Goal: Task Accomplishment & Management: Use online tool/utility

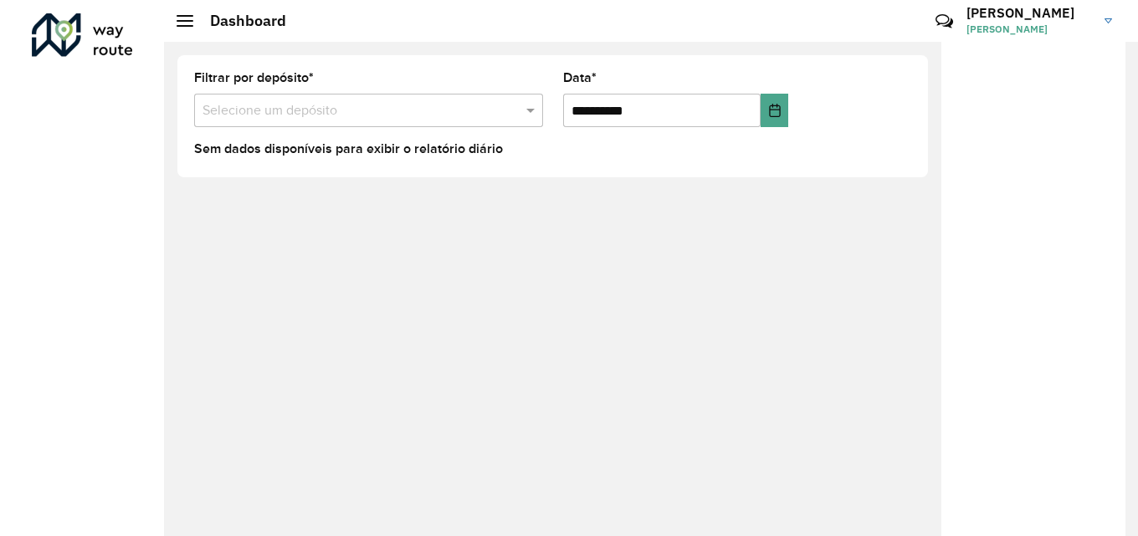
click at [483, 110] on input "text" at bounding box center [352, 111] width 299 height 20
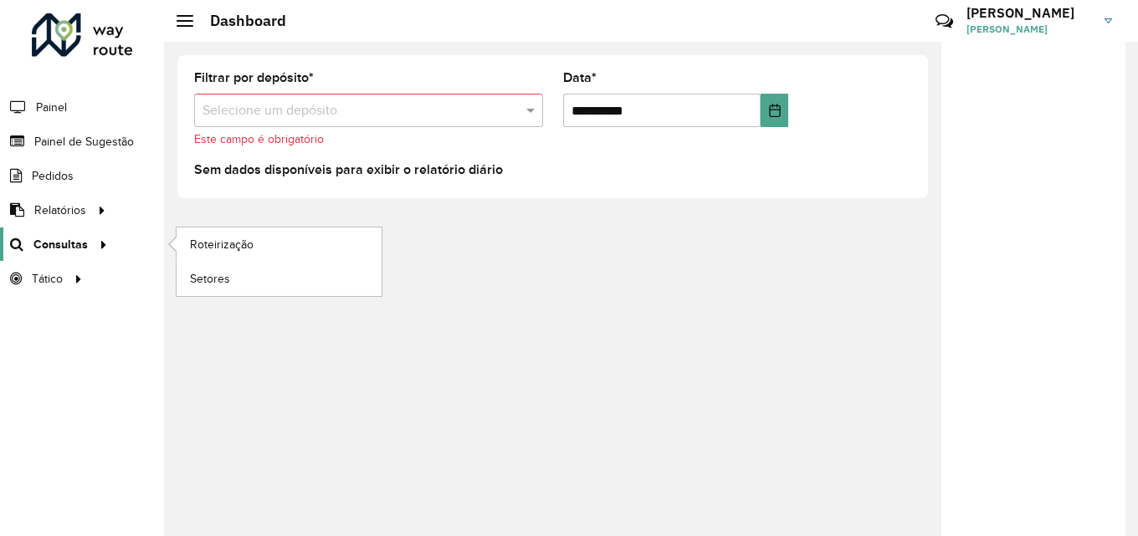
click at [67, 241] on span "Consultas" at bounding box center [60, 245] width 54 height 18
click at [205, 241] on span "Roteirização" at bounding box center [224, 245] width 68 height 18
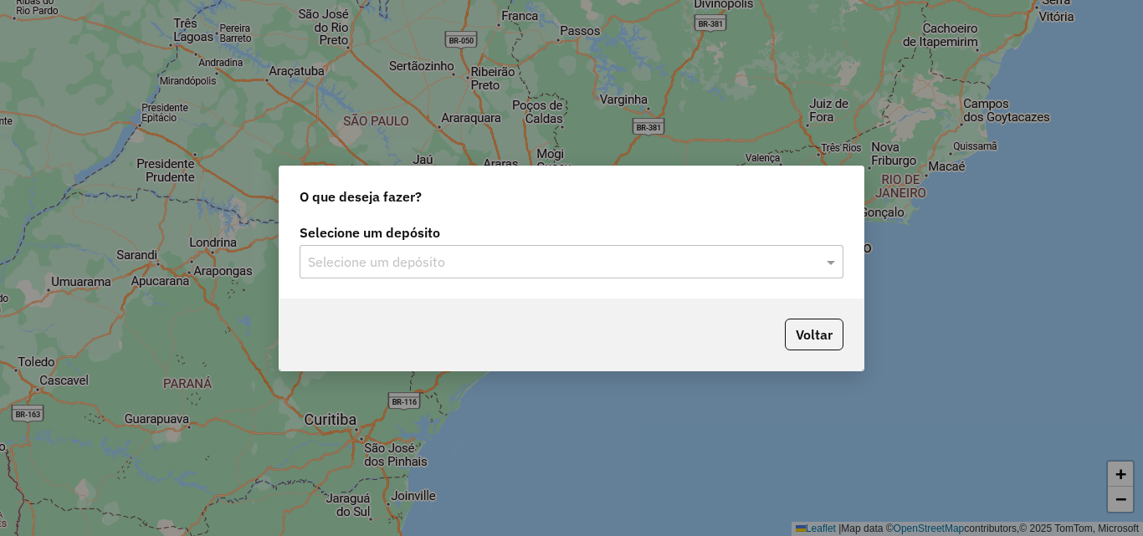
click at [438, 250] on div "Selecione um depósito" at bounding box center [572, 261] width 544 height 33
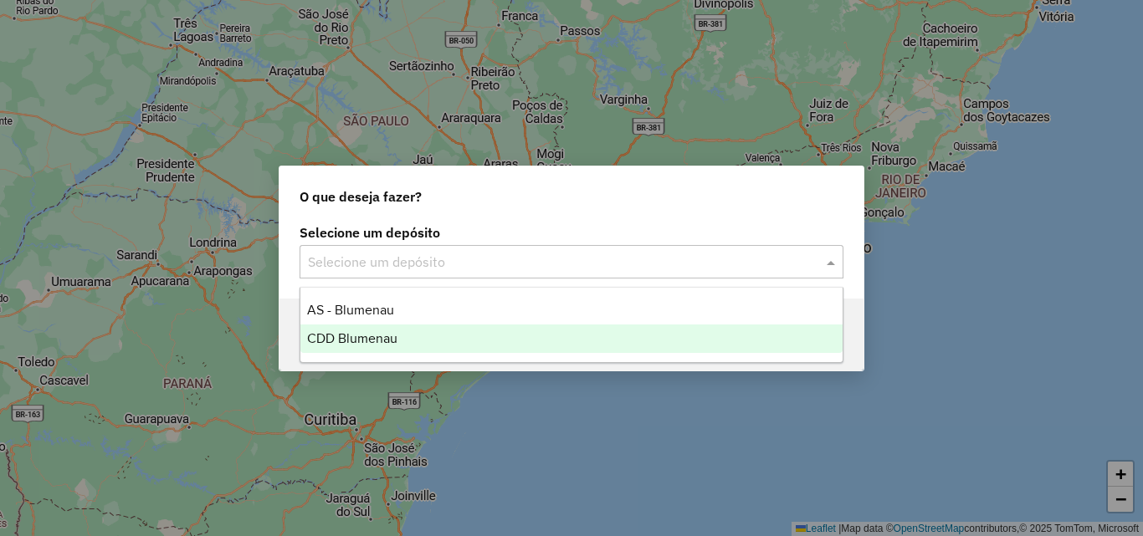
click at [402, 338] on div "CDD Blumenau" at bounding box center [571, 339] width 542 height 28
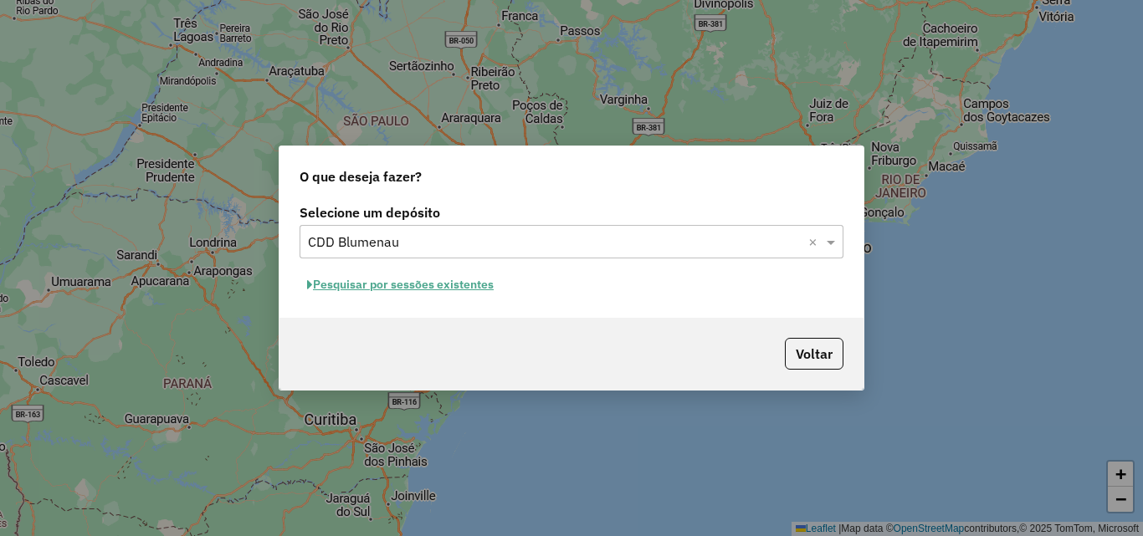
click at [470, 288] on button "Pesquisar por sessões existentes" at bounding box center [401, 285] width 202 height 26
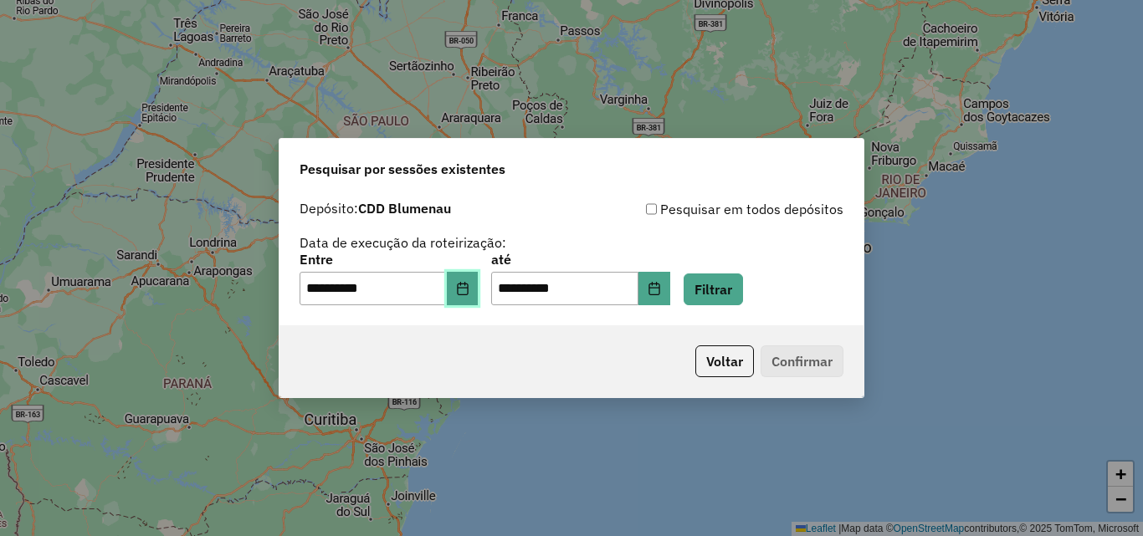
click at [465, 297] on button "Choose Date" at bounding box center [463, 288] width 32 height 33
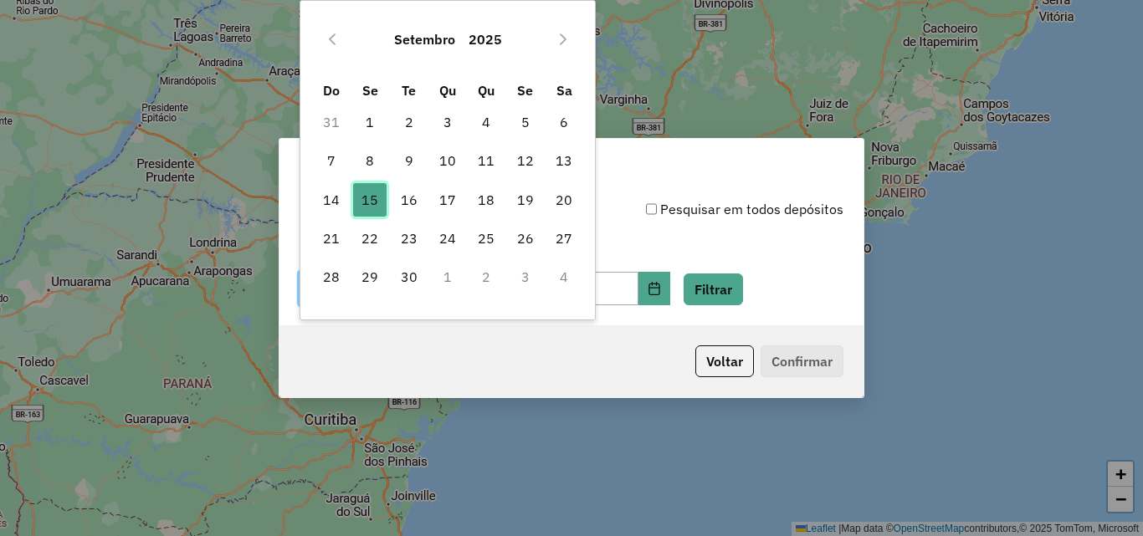
click at [368, 200] on span "15" at bounding box center [369, 199] width 33 height 33
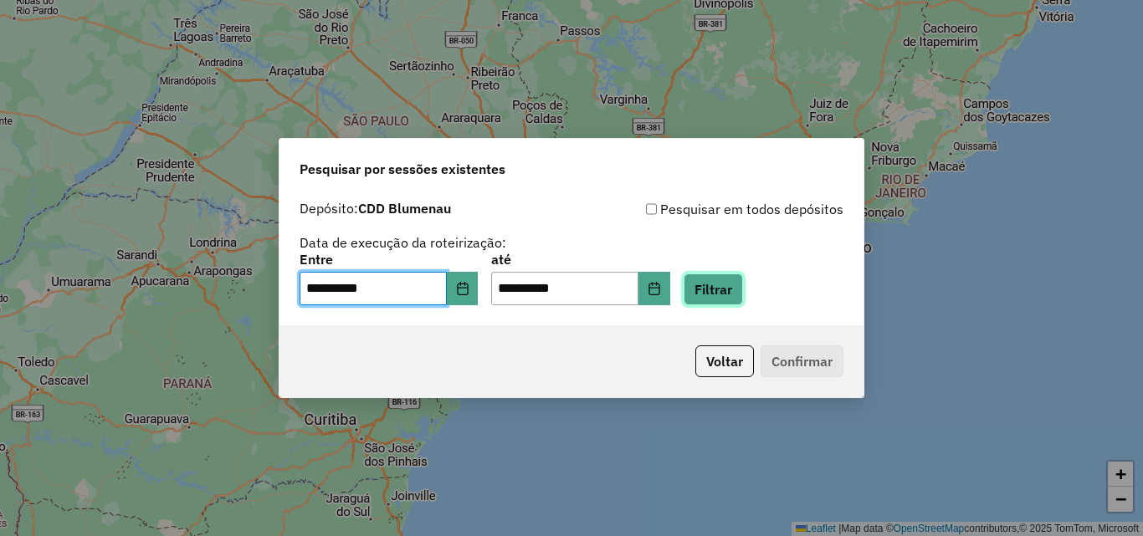
click at [738, 281] on button "Filtrar" at bounding box center [713, 290] width 59 height 32
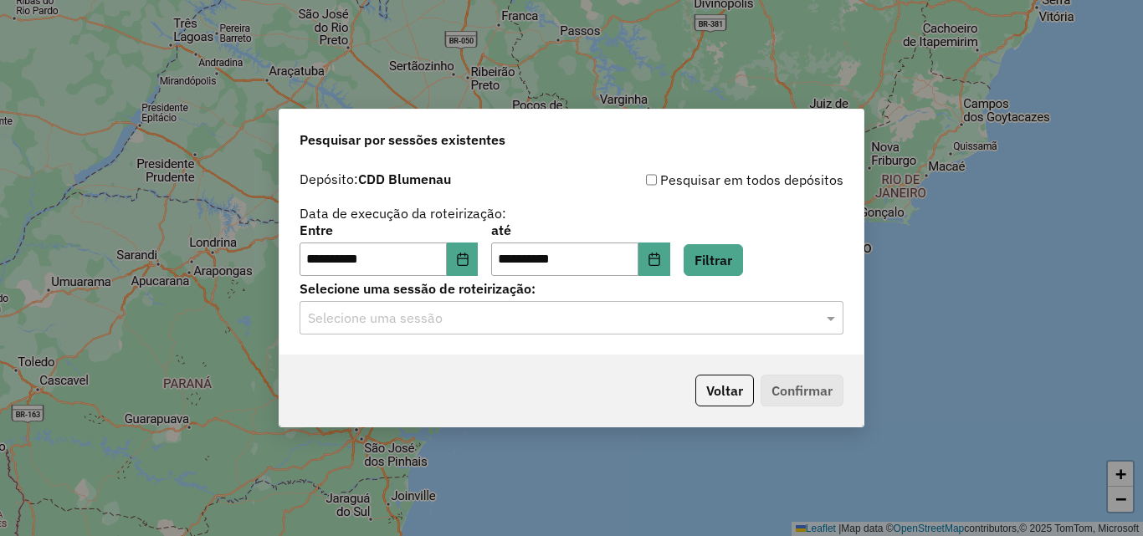
click at [491, 326] on input "text" at bounding box center [555, 319] width 494 height 20
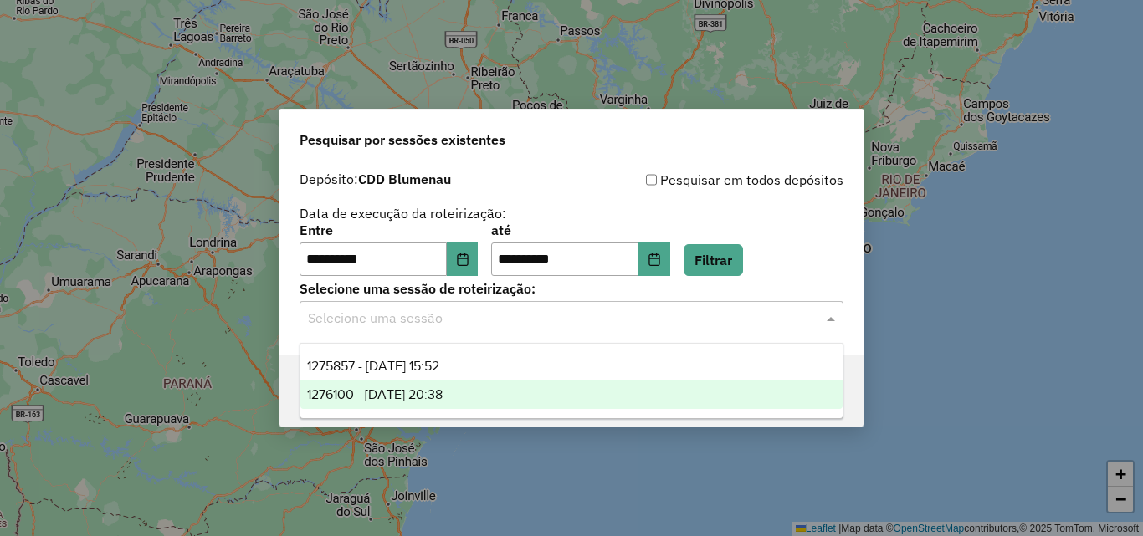
click at [426, 388] on span "1276100 - [DATE] 20:38" at bounding box center [375, 395] width 136 height 14
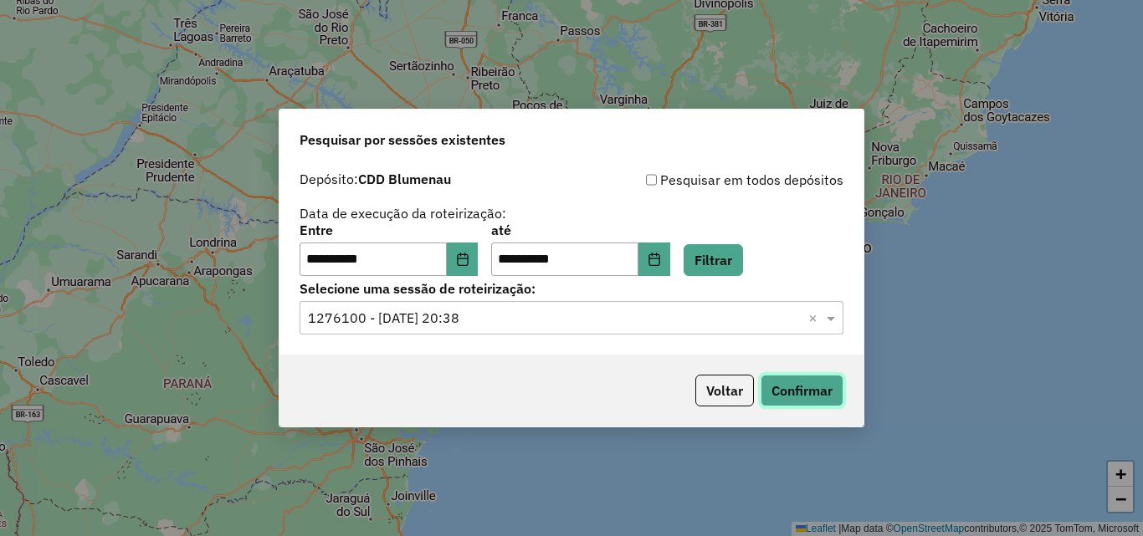
click at [780, 395] on button "Confirmar" at bounding box center [802, 391] width 83 height 32
click at [450, 322] on input "text" at bounding box center [555, 319] width 494 height 20
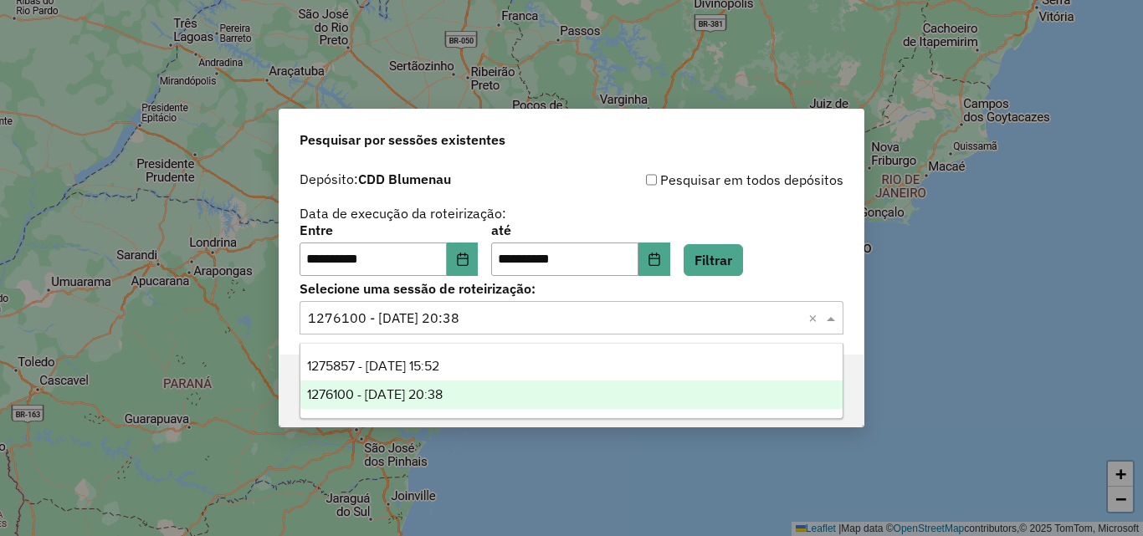
click at [434, 366] on span "1275857 - [DATE] 15:52" at bounding box center [373, 366] width 132 height 14
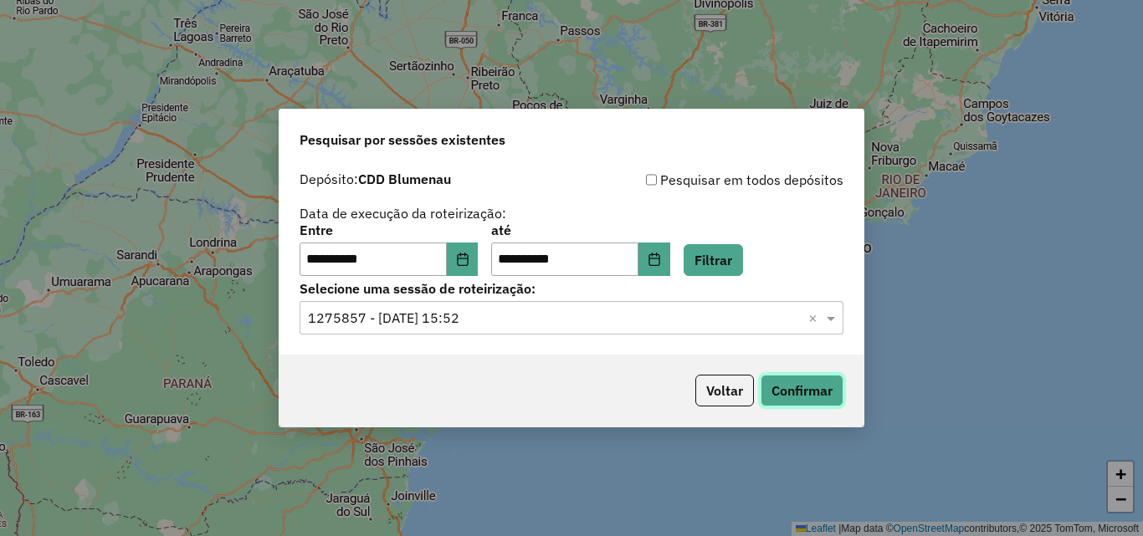
click at [811, 396] on button "Confirmar" at bounding box center [802, 391] width 83 height 32
click at [797, 377] on button "Confirmar" at bounding box center [802, 391] width 83 height 32
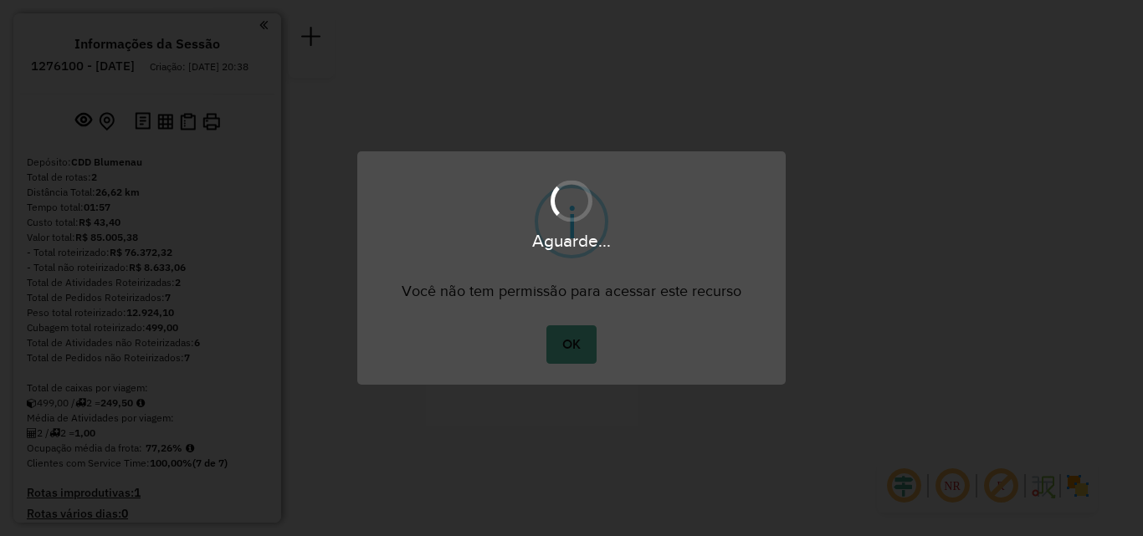
drag, startPoint x: 498, startPoint y: 314, endPoint x: 543, endPoint y: 357, distance: 62.7
click at [543, 357] on div "Aguarde..." at bounding box center [571, 268] width 1143 height 536
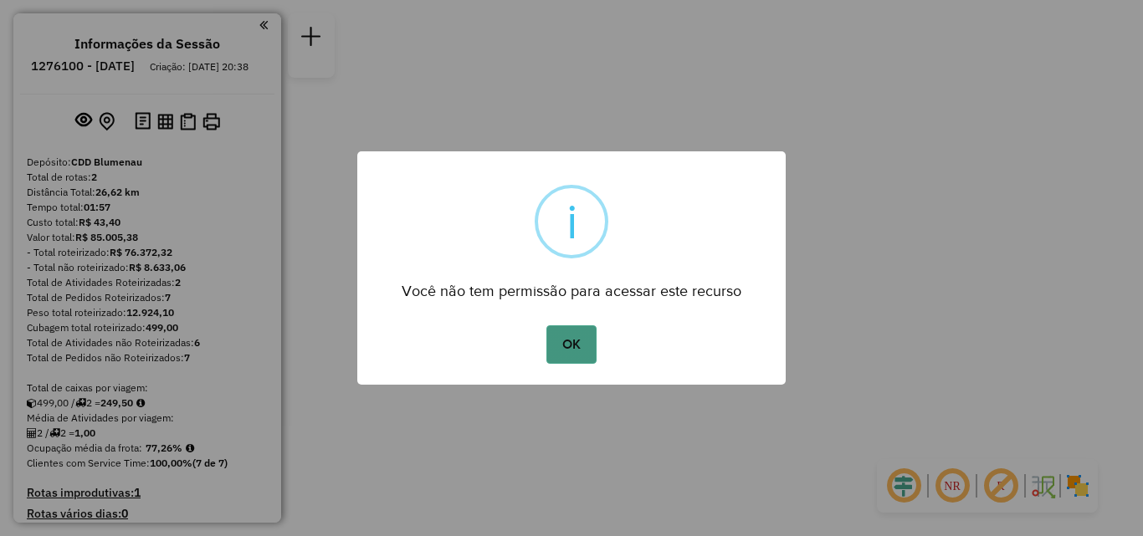
click at [566, 353] on button "OK" at bounding box center [571, 345] width 49 height 39
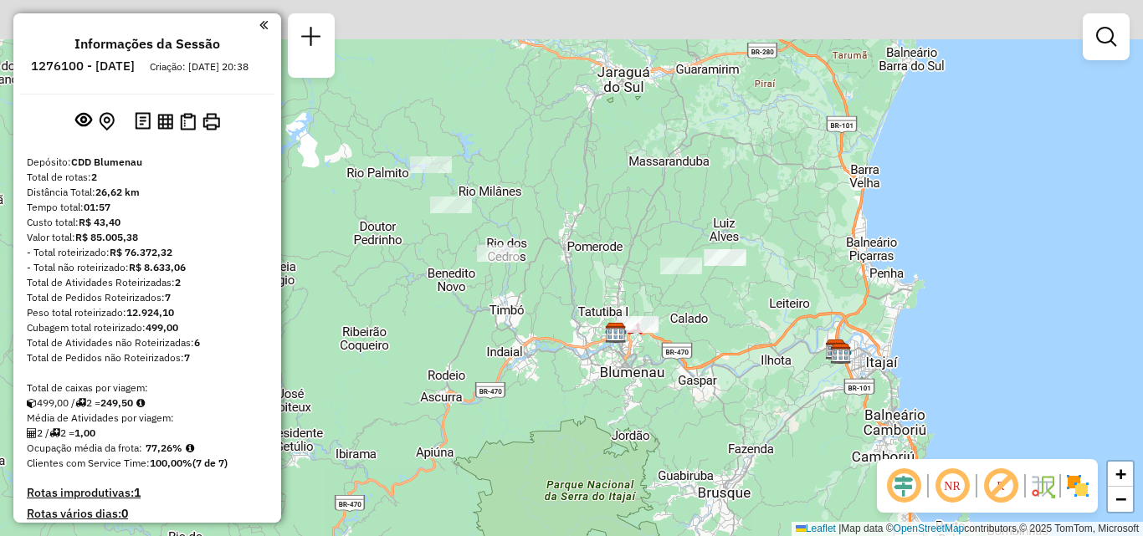
drag, startPoint x: 618, startPoint y: 356, endPoint x: 653, endPoint y: 415, distance: 69.0
click at [666, 423] on div "Janela de atendimento Grade de atendimento Capacidade Transportadoras Veículos …" at bounding box center [571, 268] width 1143 height 536
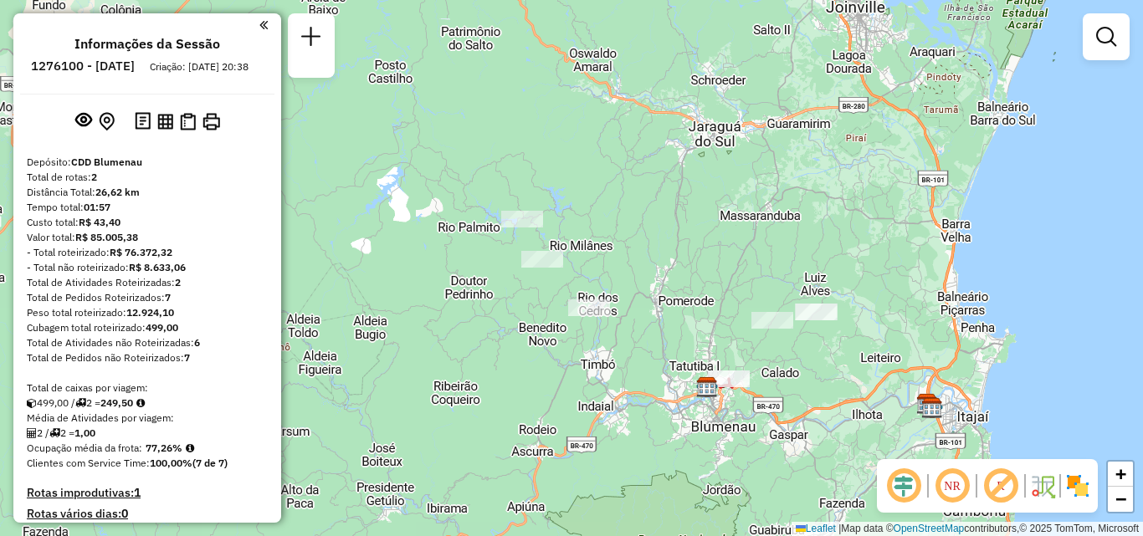
drag, startPoint x: 524, startPoint y: 336, endPoint x: 608, endPoint y: 388, distance: 99.2
click at [608, 388] on div "Janela de atendimento Grade de atendimento Capacidade Transportadoras Veículos …" at bounding box center [571, 268] width 1143 height 536
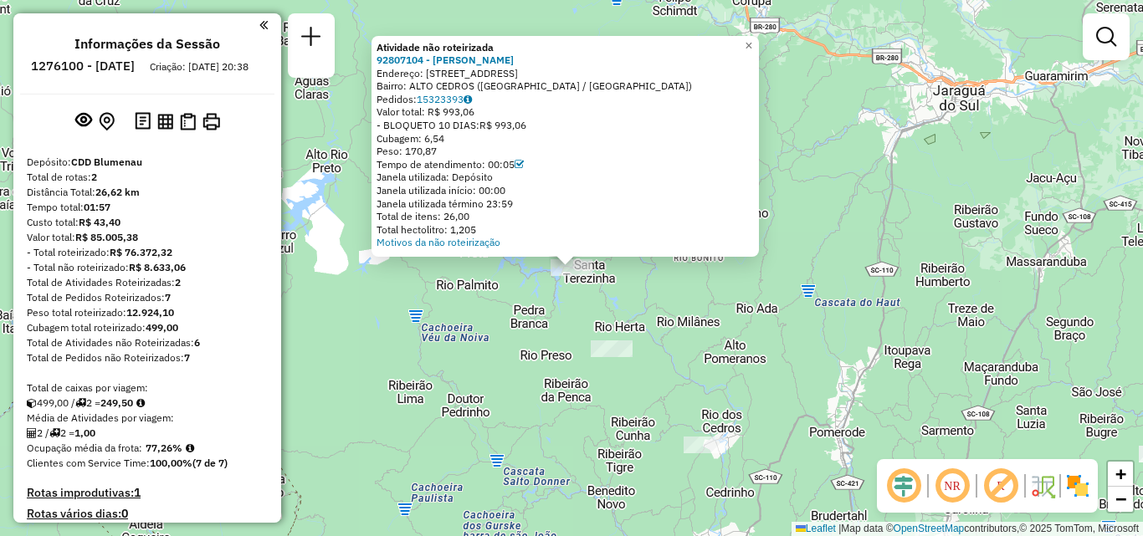
click at [585, 310] on div "Atividade não roteirizada 92807104 - ALMIDE SIQUEIRA Endereço: R RUA ALTO CEDRO…" at bounding box center [571, 268] width 1143 height 536
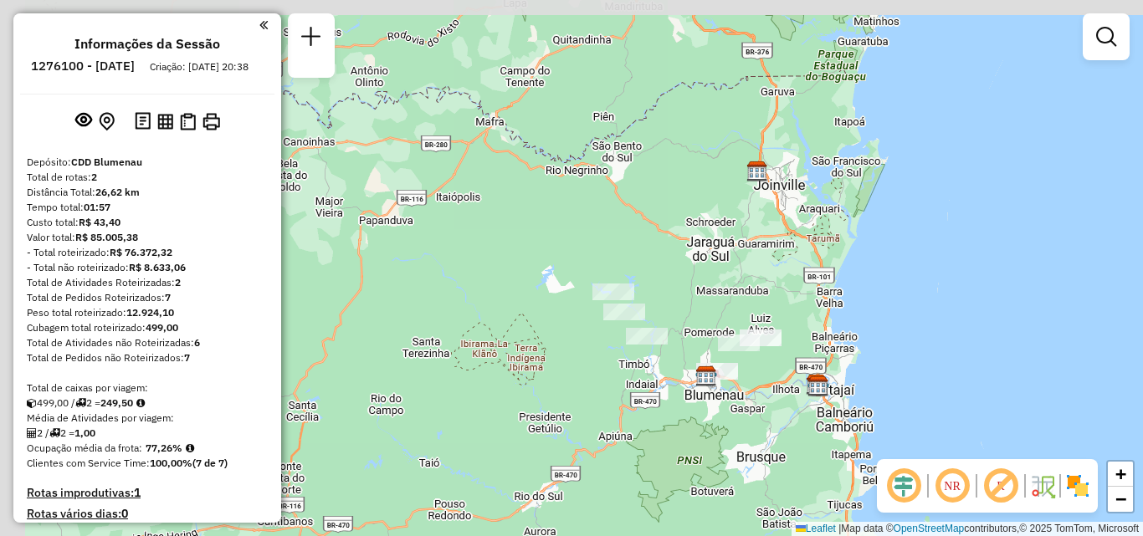
drag, startPoint x: 680, startPoint y: 311, endPoint x: 644, endPoint y: 287, distance: 43.4
click at [656, 294] on div "Janela de atendimento Grade de atendimento Capacidade Transportadoras Veículos …" at bounding box center [571, 268] width 1143 height 536
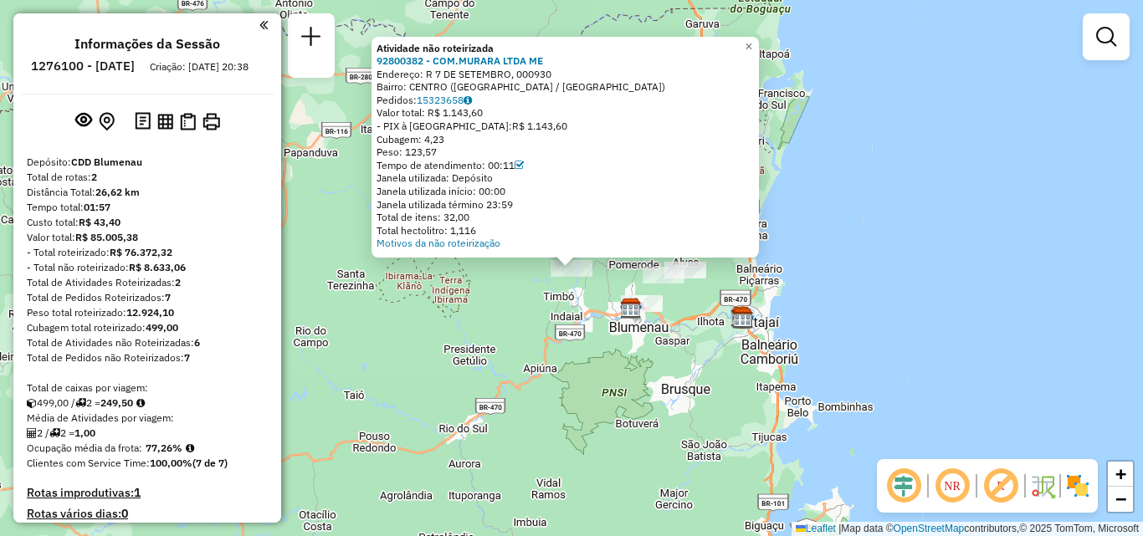
click at [578, 320] on div "Atividade não roteirizada 92800382 - COM.MURARA LTDA ME Endereço: R 7 DE SETEMB…" at bounding box center [571, 268] width 1143 height 536
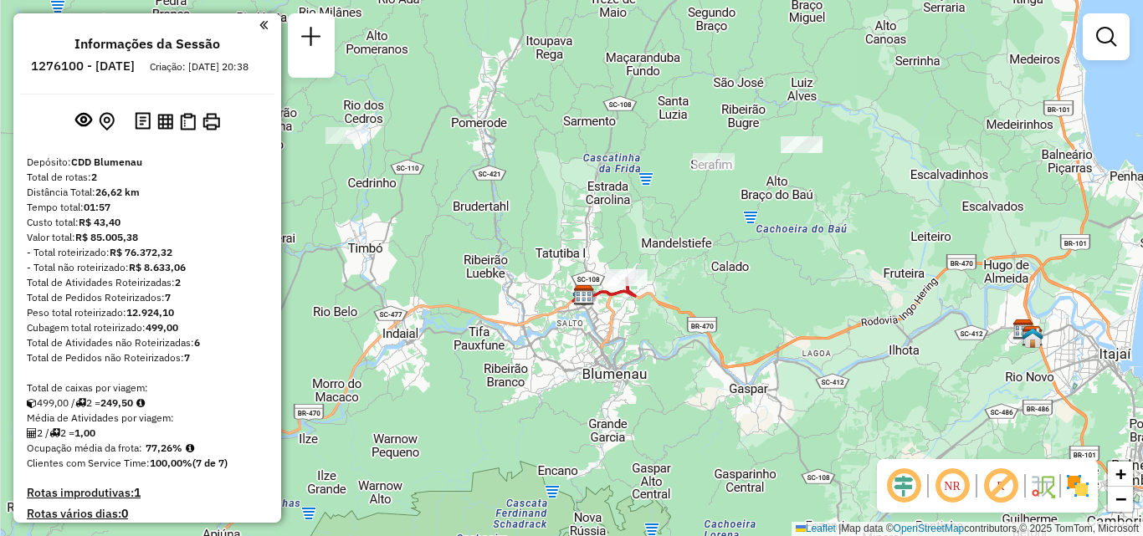
drag, startPoint x: 685, startPoint y: 326, endPoint x: 699, endPoint y: 381, distance: 56.8
click at [699, 381] on div "Janela de atendimento Grade de atendimento Capacidade Transportadoras Veículos …" at bounding box center [571, 268] width 1143 height 536
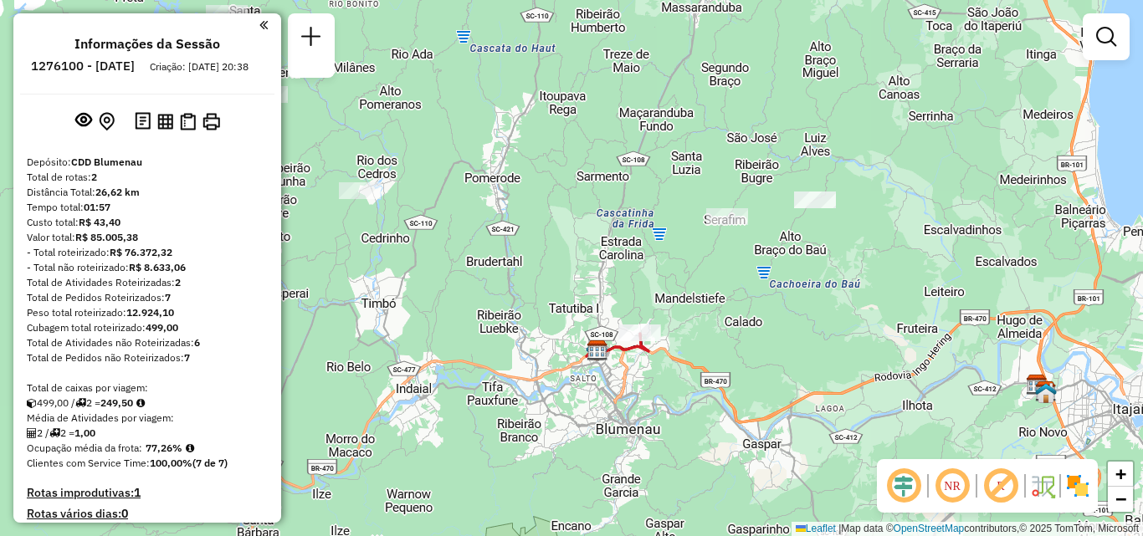
drag, startPoint x: 490, startPoint y: 294, endPoint x: 576, endPoint y: 384, distance: 124.9
click at [576, 384] on div "Janela de atendimento Grade de atendimento Capacidade Transportadoras Veículos …" at bounding box center [571, 268] width 1143 height 536
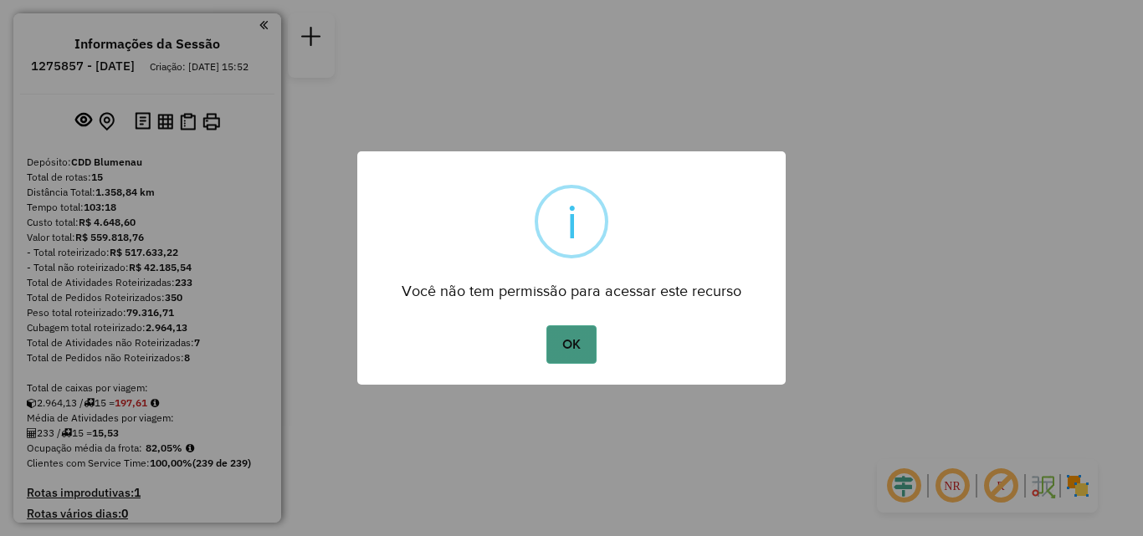
click at [574, 352] on button "OK" at bounding box center [571, 345] width 49 height 39
